Goal: Information Seeking & Learning: Learn about a topic

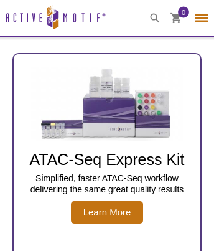
select select "[GEOGRAPHIC_DATA]"
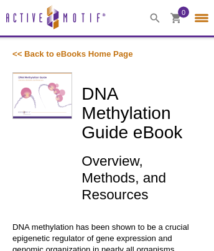
select select "[GEOGRAPHIC_DATA]"
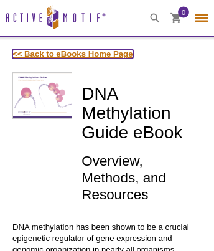
click at [73, 54] on link "<< Back to eBooks Home Page" at bounding box center [72, 53] width 121 height 9
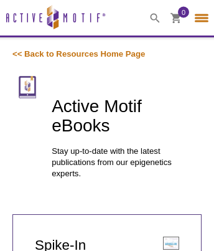
select select "[GEOGRAPHIC_DATA]"
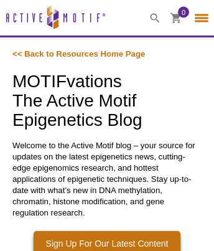
select select "[GEOGRAPHIC_DATA]"
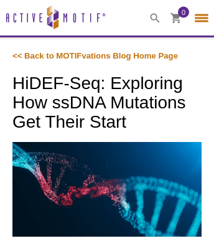
select select "[GEOGRAPHIC_DATA]"
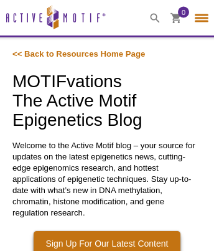
select select "[GEOGRAPHIC_DATA]"
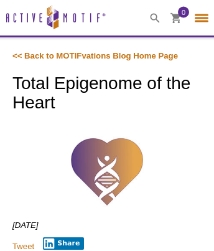
select select "[GEOGRAPHIC_DATA]"
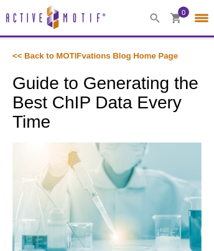
select select "[GEOGRAPHIC_DATA]"
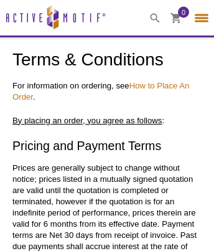
select select "[GEOGRAPHIC_DATA]"
